Goal: Information Seeking & Learning: Learn about a topic

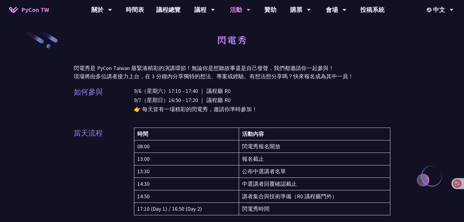
drag, startPoint x: 426, startPoint y: 107, endPoint x: 409, endPoint y: 74, distance: 37.1
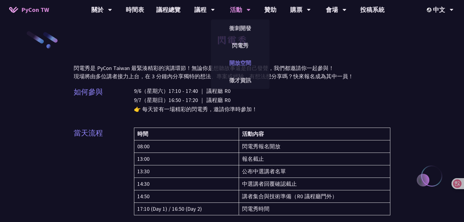
click at [246, 65] on link "開放空間" at bounding box center [240, 63] width 58 height 14
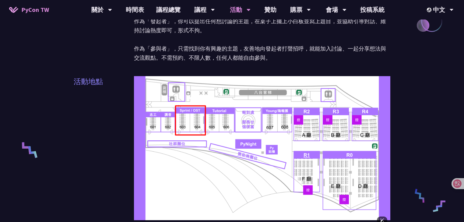
scroll to position [170, 0]
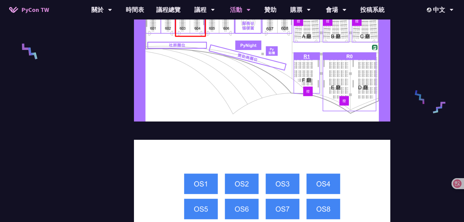
scroll to position [292, 0]
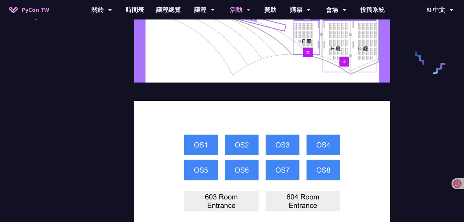
drag, startPoint x: 55, startPoint y: 137, endPoint x: 89, endPoint y: 137, distance: 33.5
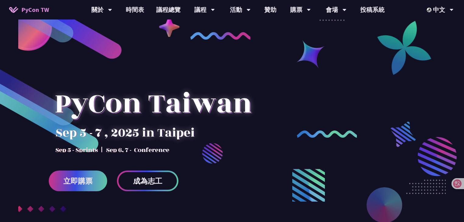
click at [168, 47] on div at bounding box center [232, 151] width 464 height 228
click at [135, 10] on link "時間表" at bounding box center [135, 9] width 30 height 19
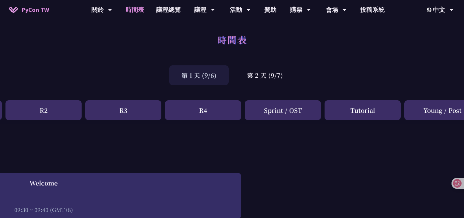
scroll to position [0, 183]
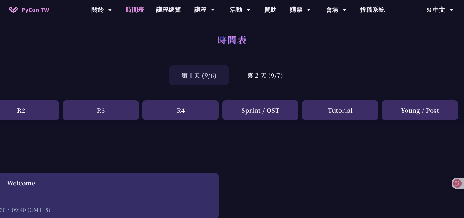
click at [419, 123] on div "R0 R1 R2 R3 R4 Sprint / OST Tutorial Young / Post" at bounding box center [140, 111] width 646 height 23
drag, startPoint x: 403, startPoint y: 111, endPoint x: 445, endPoint y: 112, distance: 42.0
click at [445, 112] on div "Young / Post" at bounding box center [419, 110] width 76 height 20
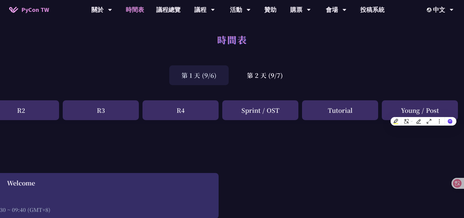
click at [398, 116] on div "Young / Post" at bounding box center [419, 110] width 76 height 20
click at [325, 106] on div "Tutorial" at bounding box center [340, 110] width 76 height 20
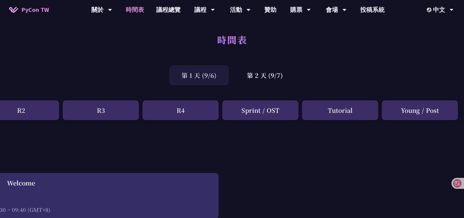
drag, startPoint x: 434, startPoint y: 76, endPoint x: 429, endPoint y: 88, distance: 12.8
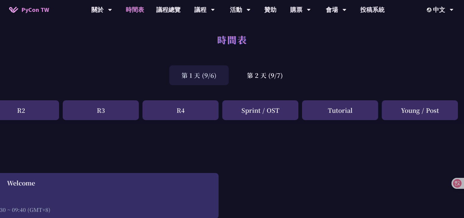
click at [434, 77] on div "第 1 天 (9/6) 第 2 天 (9/7)" at bounding box center [232, 75] width 464 height 26
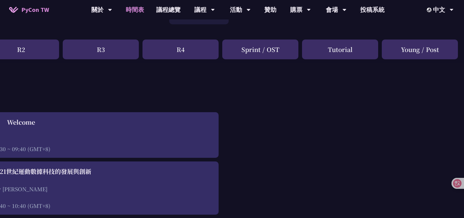
scroll to position [97, 183]
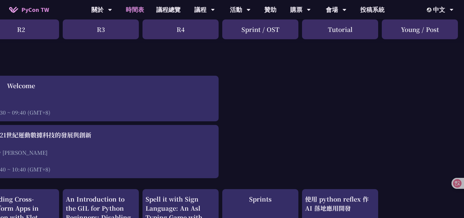
drag, startPoint x: 337, startPoint y: 122, endPoint x: 337, endPoint y: 126, distance: 4.0
drag, startPoint x: 331, startPoint y: 122, endPoint x: 335, endPoint y: 127, distance: 6.0
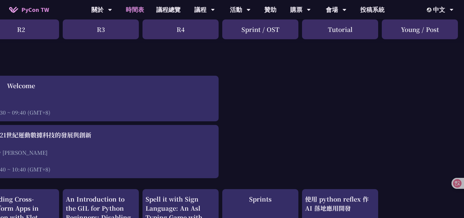
drag, startPoint x: 400, startPoint y: 29, endPoint x: 450, endPoint y: 37, distance: 50.5
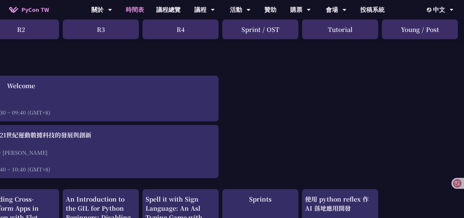
click at [455, 35] on div "Young / Post" at bounding box center [419, 29] width 76 height 20
click at [411, 60] on div "翻譯成: 中文（繁體）" at bounding box center [449, 57] width 76 height 5
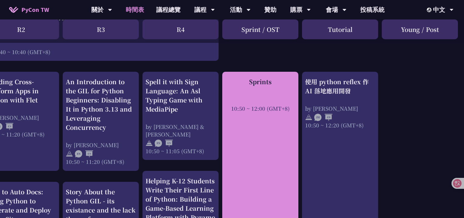
scroll to position [219, 183]
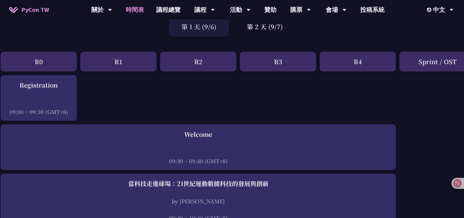
scroll to position [49, 0]
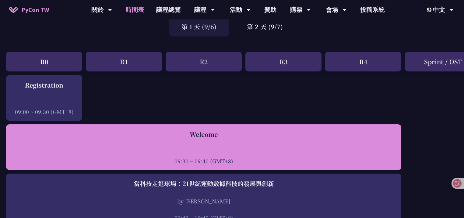
click at [152, 125] on div "Welcome 09:30 ~ 09:40 (GMT+8)" at bounding box center [203, 147] width 395 height 46
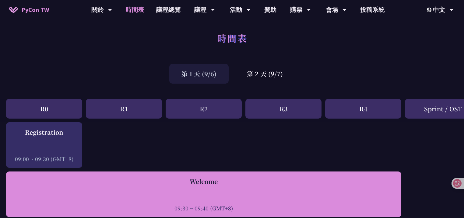
scroll to position [0, 0]
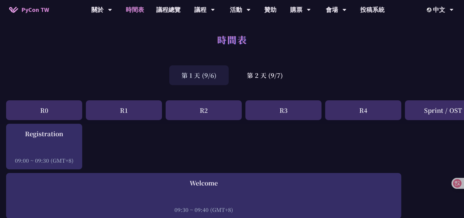
drag, startPoint x: 197, startPoint y: 140, endPoint x: 197, endPoint y: 127, distance: 12.5
click at [254, 75] on div "第 2 天 (9/7)" at bounding box center [265, 75] width 60 height 20
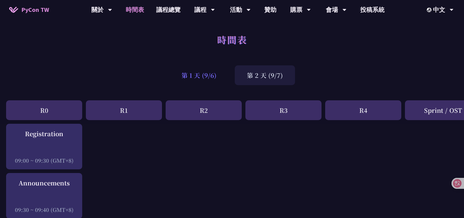
drag, startPoint x: 208, startPoint y: 72, endPoint x: 232, endPoint y: 73, distance: 24.0
click at [208, 72] on div "第 1 天 (9/6)" at bounding box center [198, 75] width 59 height 20
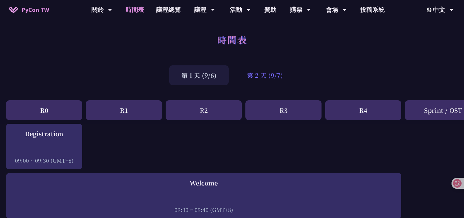
click at [260, 74] on div "第 2 天 (9/7)" at bounding box center [265, 75] width 60 height 20
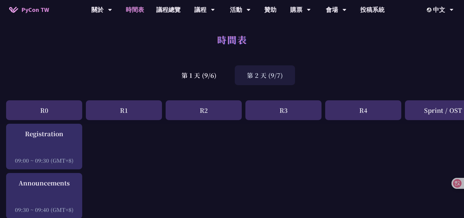
click at [218, 75] on div "第 1 天 (9/6)" at bounding box center [198, 75] width 59 height 20
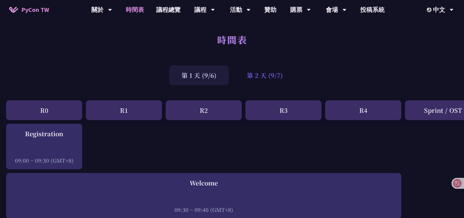
click at [252, 75] on div "第 2 天 (9/7)" at bounding box center [265, 75] width 60 height 20
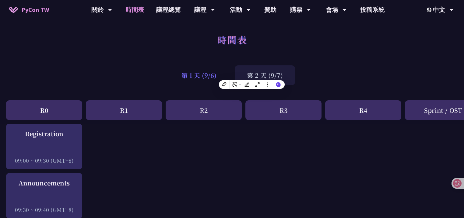
click at [224, 76] on div "第 1 天 (9/6)" at bounding box center [198, 75] width 59 height 20
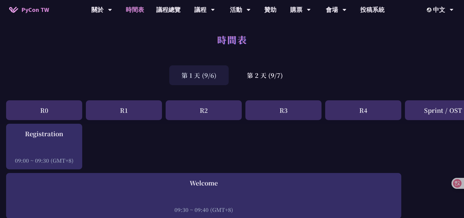
click at [348, 63] on div "第 1 天 (9/6) 第 2 天 (9/7)" at bounding box center [232, 75] width 464 height 26
click at [327, 81] on div "第 1 天 (9/6) 第 2 天 (9/7)" at bounding box center [232, 75] width 464 height 26
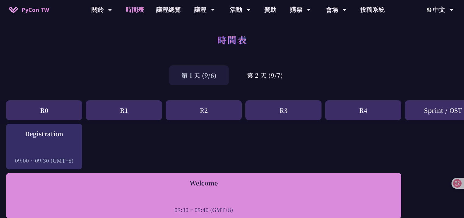
drag, startPoint x: 249, startPoint y: 141, endPoint x: 238, endPoint y: 208, distance: 67.6
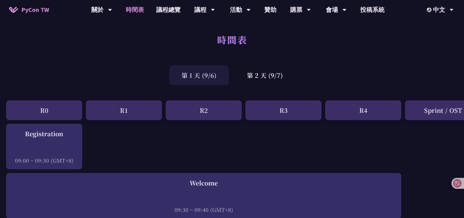
drag, startPoint x: 265, startPoint y: 218, endPoint x: 272, endPoint y: 219, distance: 7.2
click at [330, 83] on div "第 1 天 (9/6) 第 2 天 (9/7)" at bounding box center [232, 75] width 464 height 26
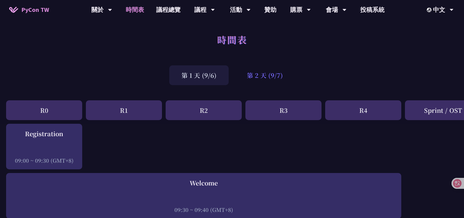
drag, startPoint x: 269, startPoint y: 76, endPoint x: 258, endPoint y: 70, distance: 12.7
click at [268, 75] on div "第 2 天 (9/7)" at bounding box center [265, 75] width 60 height 20
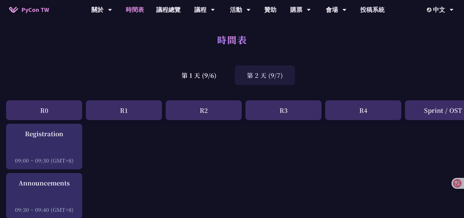
click at [210, 63] on div "第 1 天 (9/6) 第 2 天 (9/7)" at bounding box center [232, 75] width 464 height 26
click at [216, 76] on div "第 1 天 (9/6)" at bounding box center [198, 75] width 59 height 20
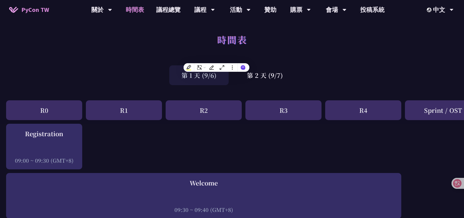
drag, startPoint x: 259, startPoint y: 74, endPoint x: 280, endPoint y: 96, distance: 30.5
click at [263, 83] on div "第 2 天 (9/7)" at bounding box center [265, 75] width 60 height 20
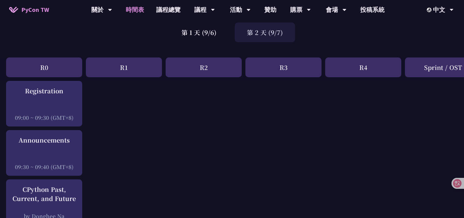
scroll to position [49, 0]
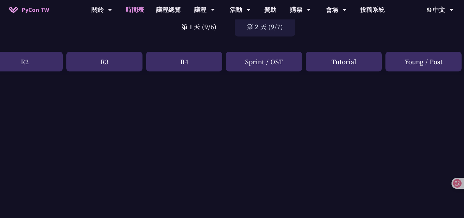
scroll to position [49, 183]
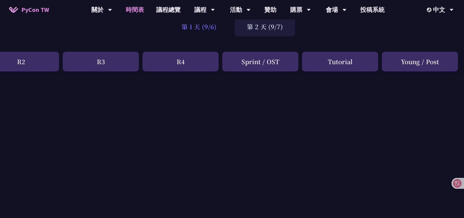
click at [208, 30] on div "第 1 天 (9/6)" at bounding box center [198, 27] width 59 height 20
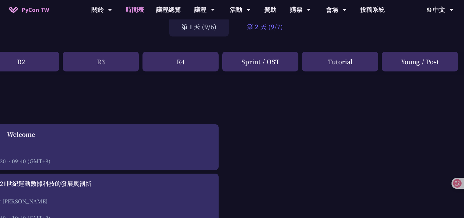
click at [279, 31] on div "第 2 天 (9/7)" at bounding box center [265, 27] width 60 height 20
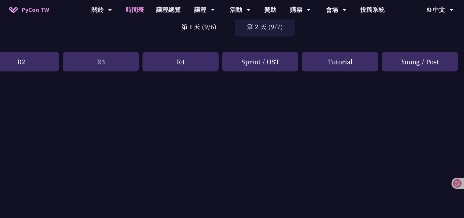
drag, startPoint x: 441, startPoint y: 64, endPoint x: 401, endPoint y: 65, distance: 40.2
click at [401, 65] on div "Young / Post" at bounding box center [419, 62] width 76 height 20
click at [443, 64] on div "Young / Post" at bounding box center [419, 62] width 76 height 20
click at [432, 64] on div "Young / Post" at bounding box center [419, 62] width 76 height 20
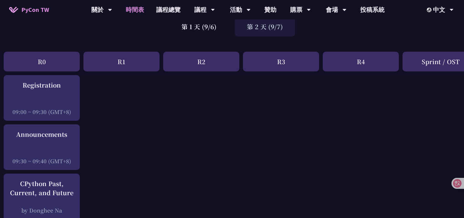
scroll to position [49, 0]
